Goal: Communication & Community: Connect with others

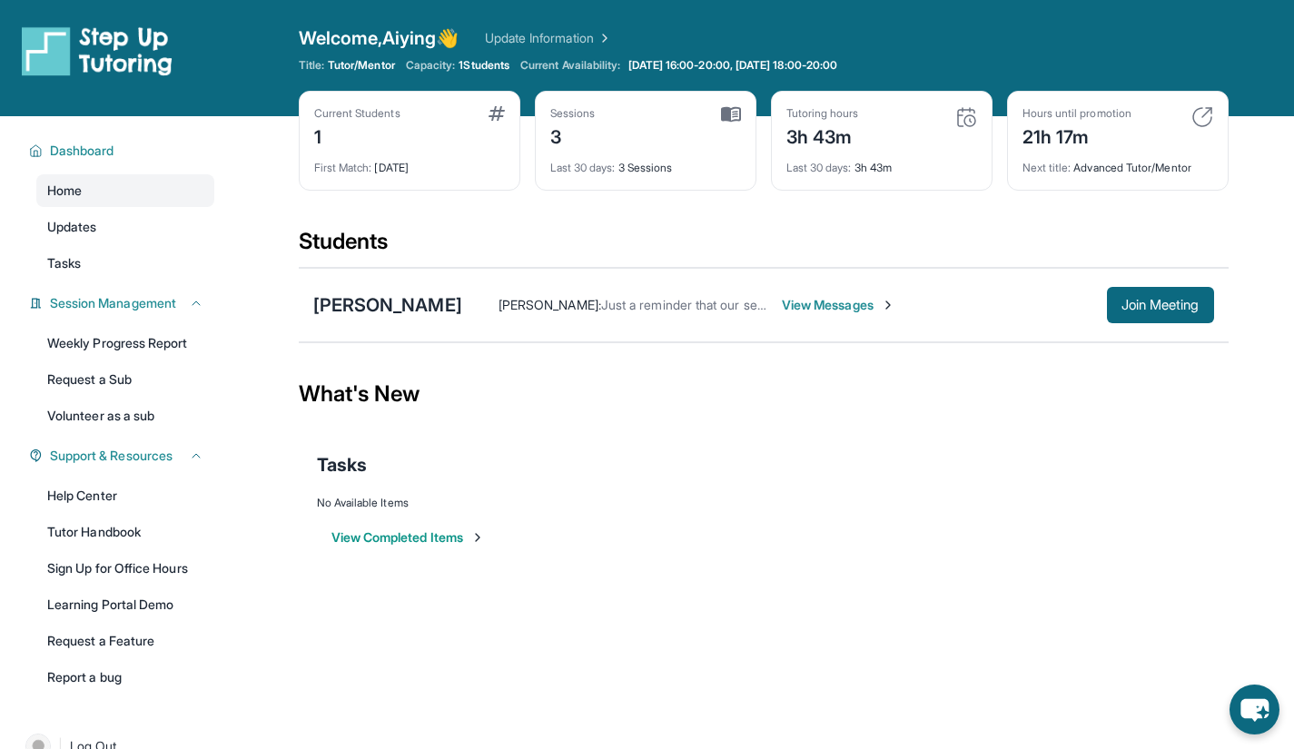
click at [782, 300] on span "View Messages" at bounding box center [839, 305] width 114 height 18
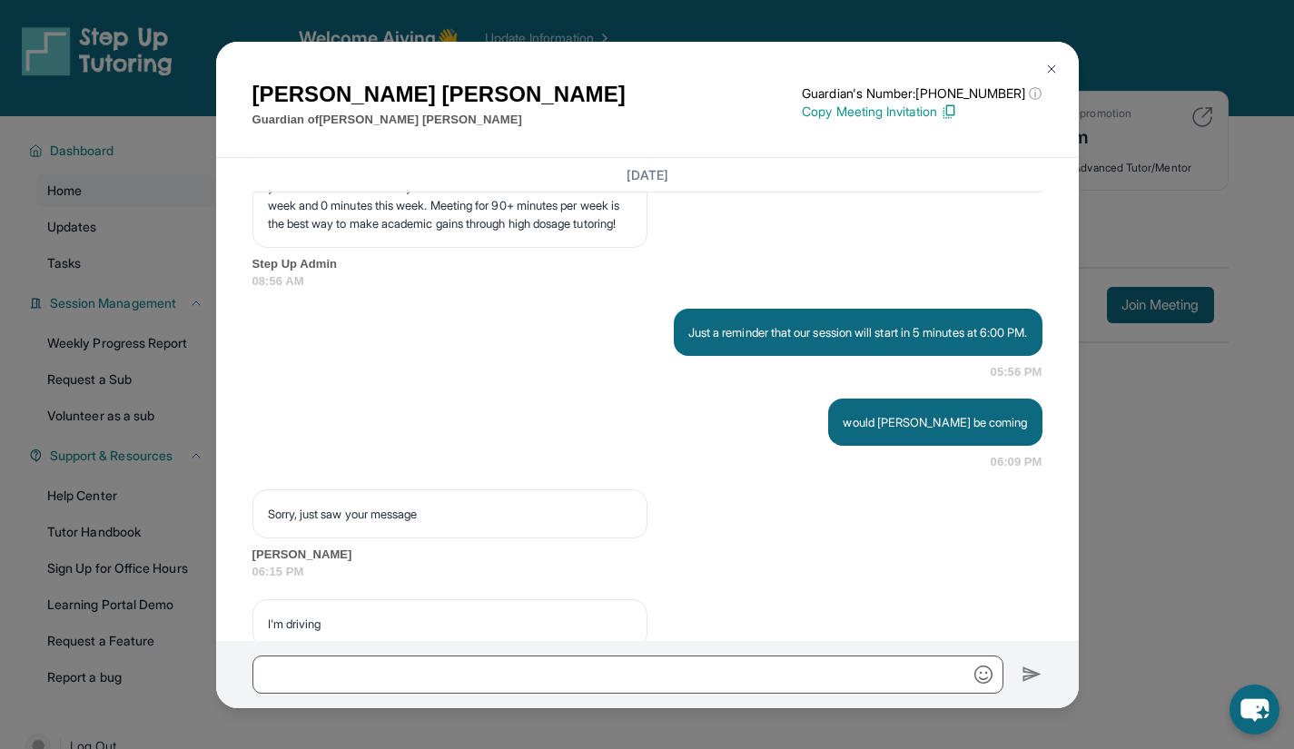
scroll to position [6589, 0]
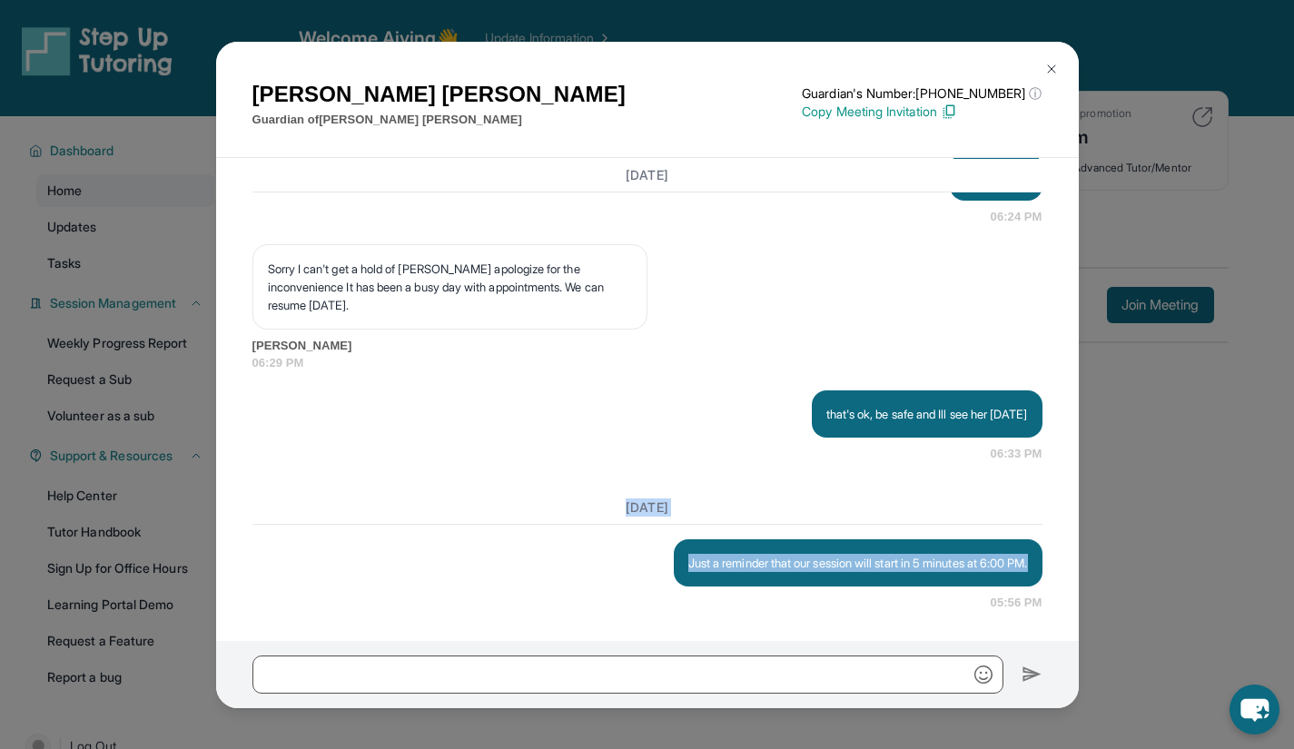
drag, startPoint x: 712, startPoint y: 568, endPoint x: 571, endPoint y: 484, distance: 163.7
click at [571, 491] on div "[DATE] Just a reminder that our session will start in 5 minutes at 6:00 PM. 05:…" at bounding box center [648, 551] width 790 height 121
click at [704, 554] on p "Just a reminder that our session will start in 5 minutes at 6:00 PM." at bounding box center [859, 563] width 340 height 18
drag, startPoint x: 679, startPoint y: 572, endPoint x: 651, endPoint y: 539, distance: 43.8
click at [674, 540] on div "Just a reminder that our session will start in 5 minutes at 6:00 PM." at bounding box center [858, 563] width 369 height 47
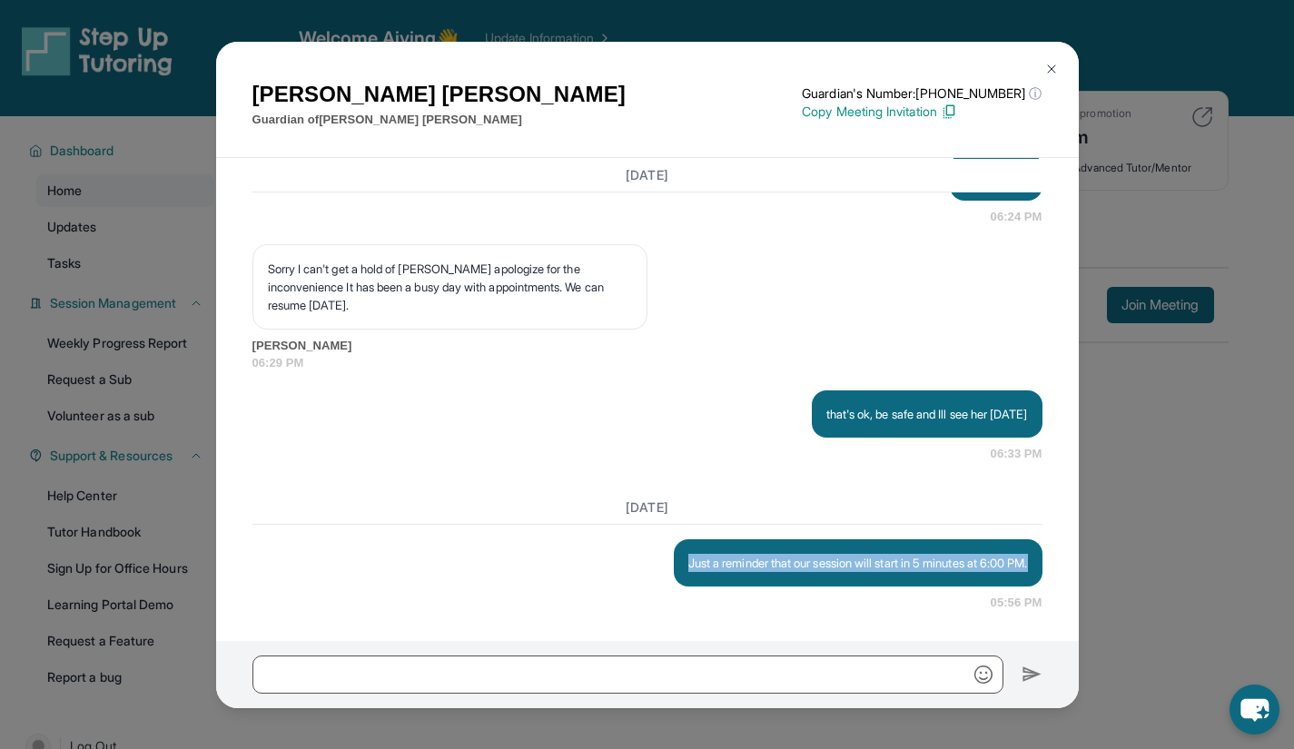
copy p "Just a reminder that our session will start in 5 minutes at 6:00 PM."
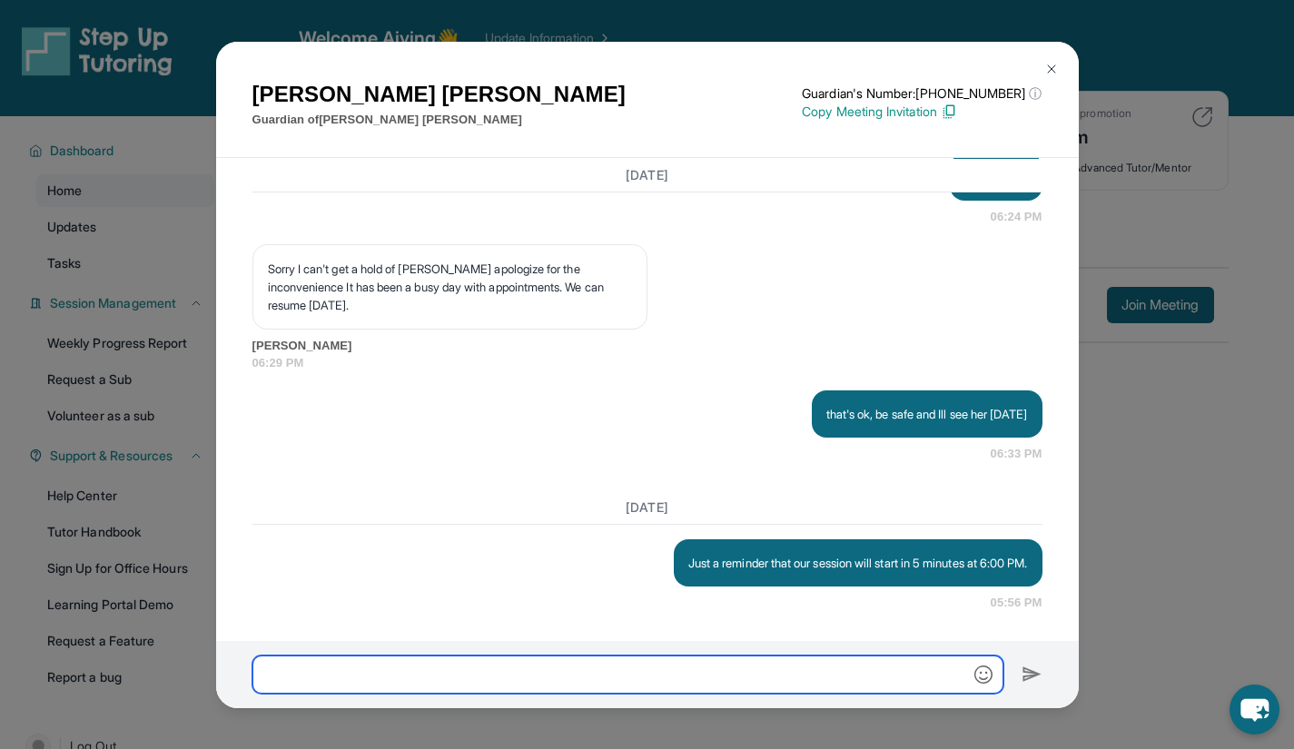
click at [652, 687] on input "text" at bounding box center [628, 675] width 751 height 38
paste input "**********"
type input "**********"
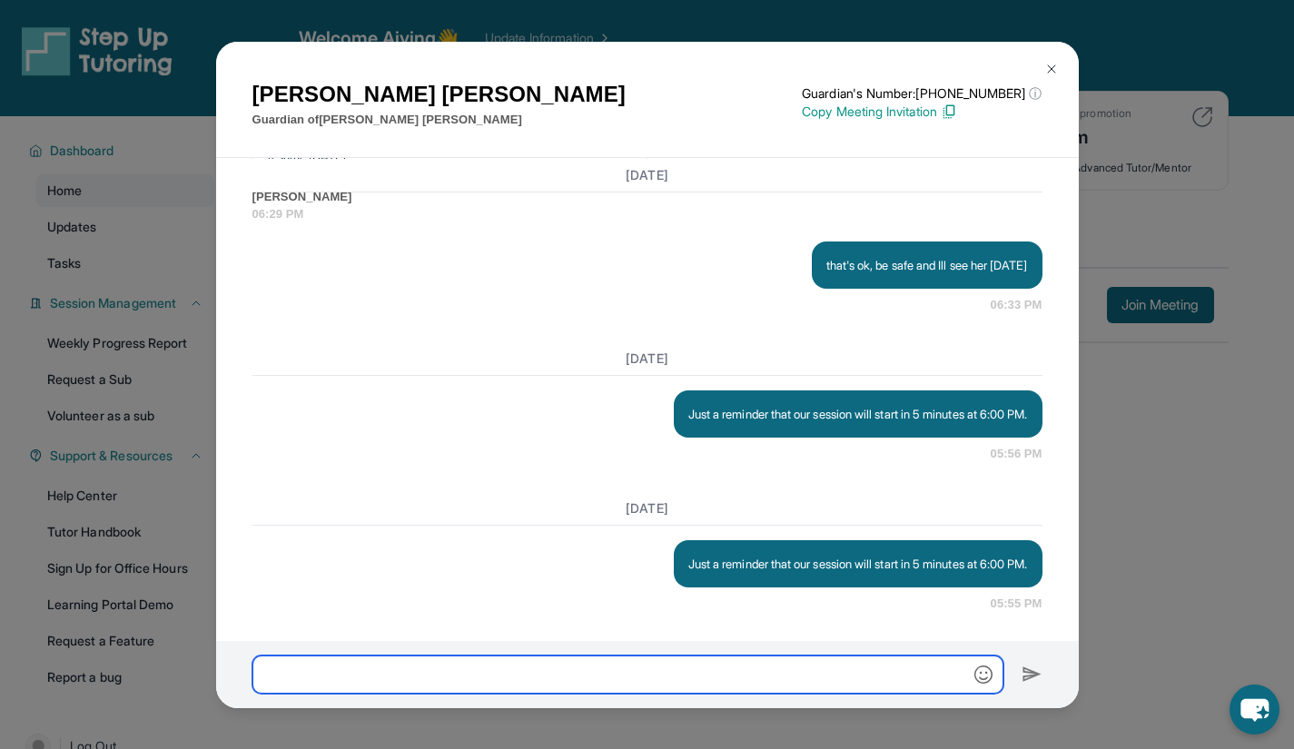
scroll to position [6756, 0]
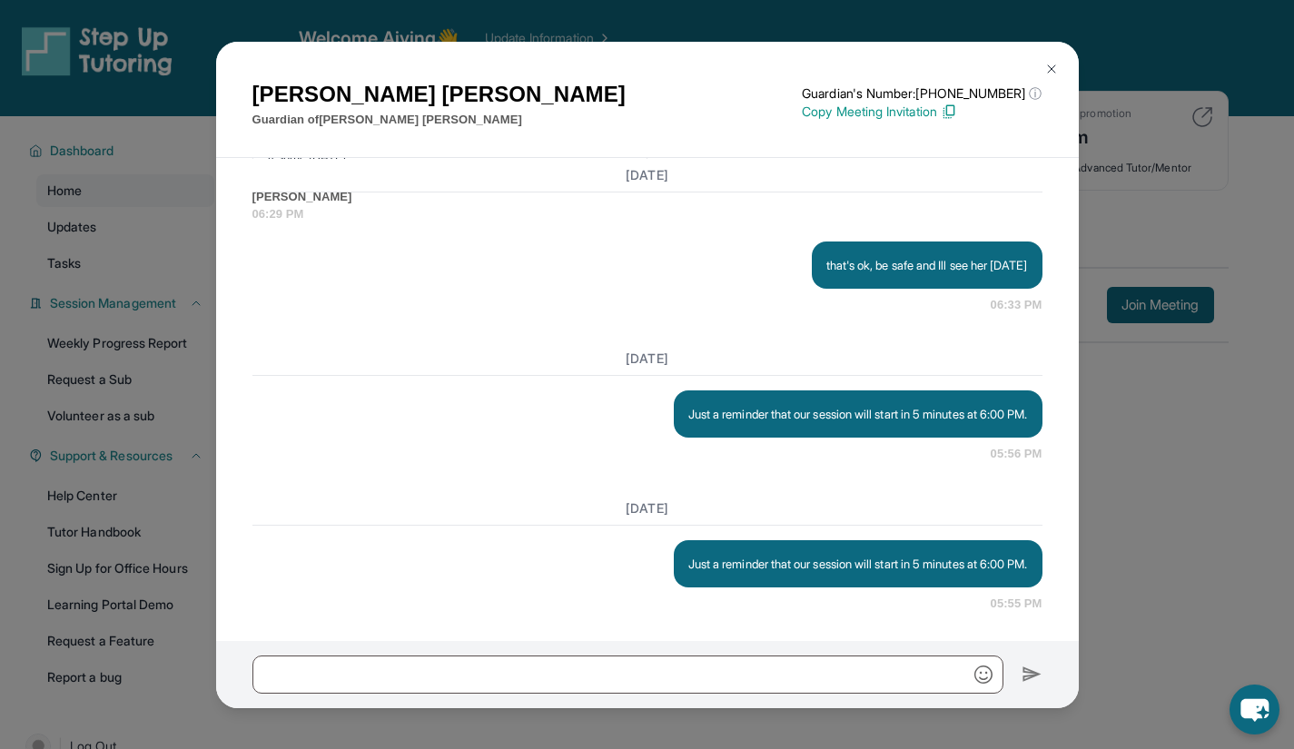
click at [870, 434] on div "Just a reminder that our session will start in 5 minutes at 6:00 PM. 05:56 PM" at bounding box center [648, 427] width 790 height 73
click at [1049, 65] on img at bounding box center [1052, 69] width 15 height 15
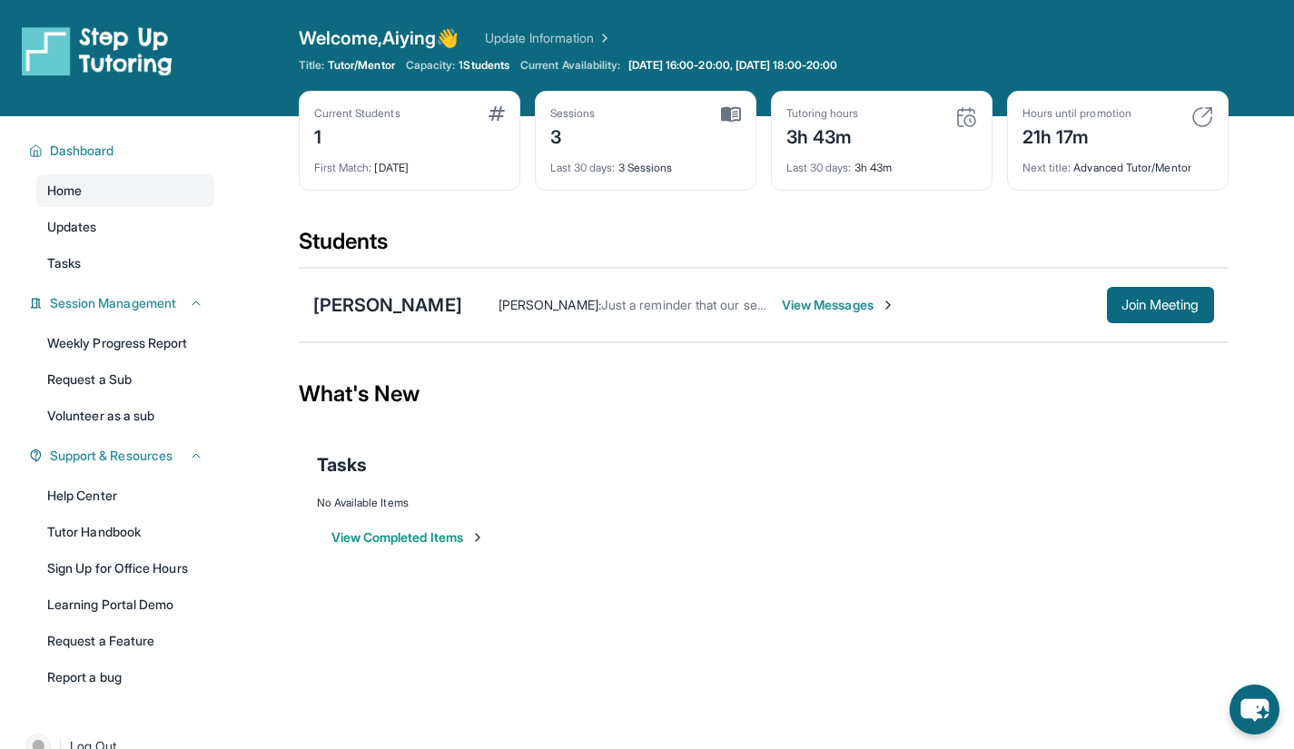
click at [807, 306] on span "View Messages" at bounding box center [839, 305] width 114 height 18
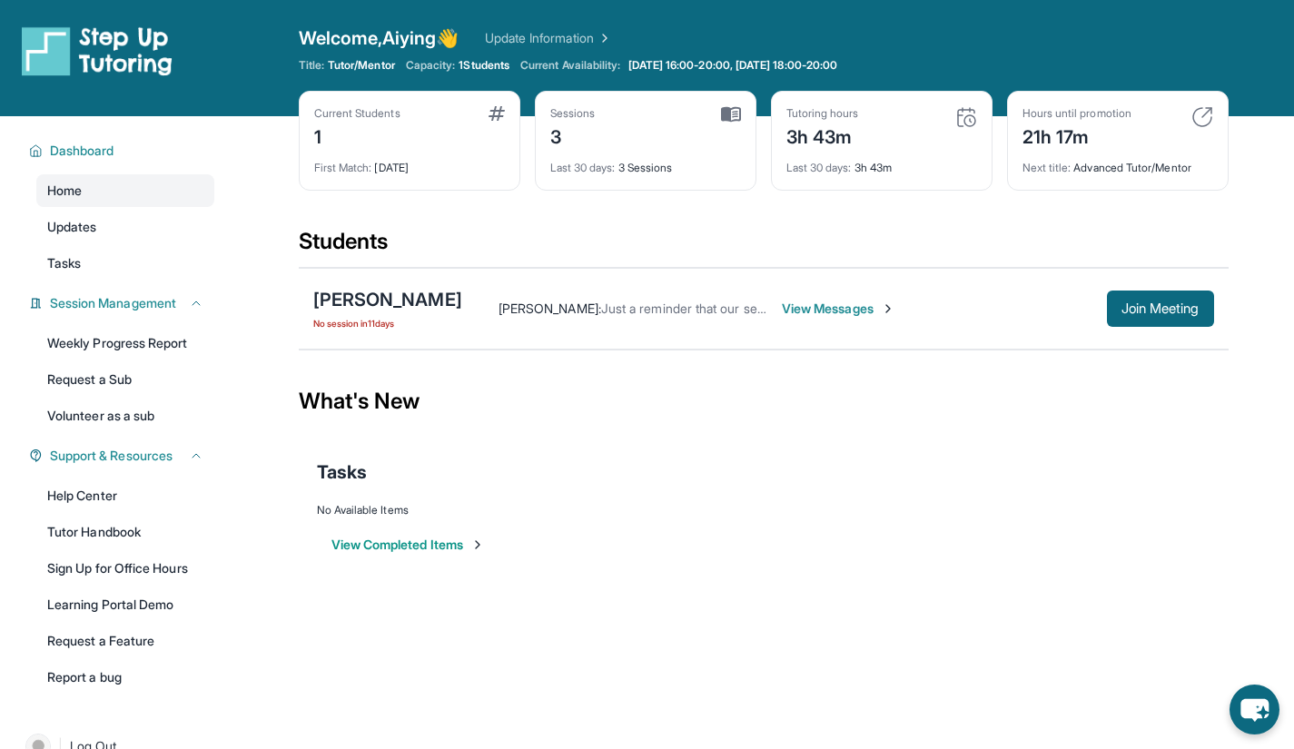
click at [1186, 305] on span "Join Meeting" at bounding box center [1161, 308] width 78 height 11
